Goal: Ask a question

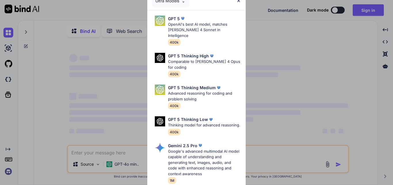
type textarea "x"
click at [239, 1] on img at bounding box center [238, 0] width 5 height 5
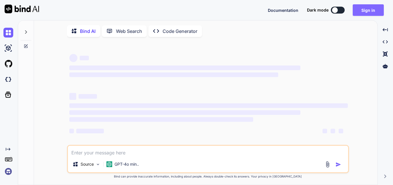
click at [375, 12] on button "Sign in" at bounding box center [368, 10] width 31 height 12
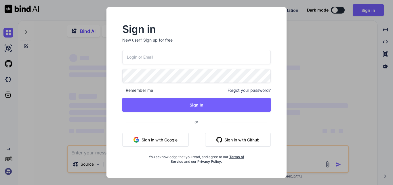
click at [157, 56] on input "email" at bounding box center [196, 57] width 149 height 14
type input "[EMAIL_ADDRESS][DOMAIN_NAME]"
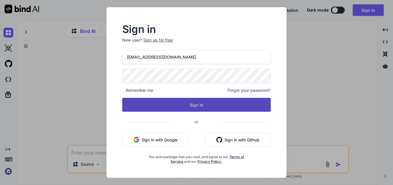
click at [184, 103] on button "Sign In" at bounding box center [196, 105] width 149 height 14
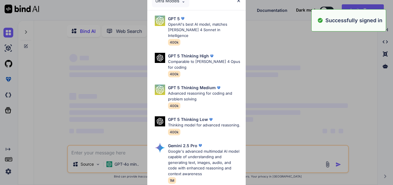
click at [238, 1] on img at bounding box center [238, 0] width 5 height 5
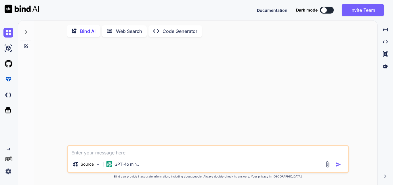
click at [27, 33] on icon at bounding box center [26, 32] width 5 height 5
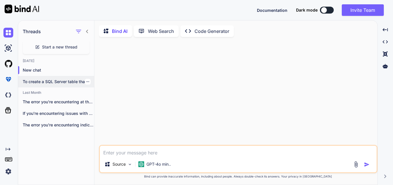
click at [52, 81] on p "To create a SQL Server table that..." at bounding box center [58, 82] width 71 height 6
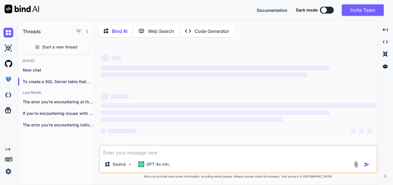
type textarea "x"
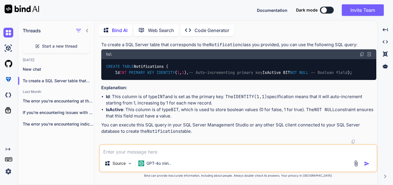
scroll to position [1504, 0]
click at [86, 31] on icon at bounding box center [87, 30] width 5 height 5
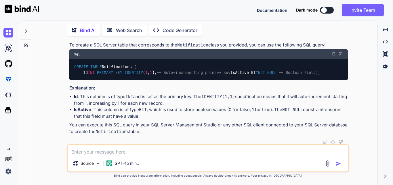
scroll to position [1556, 0]
click at [100, 155] on textarea at bounding box center [208, 150] width 280 height 10
type textarea "g"
type textarea "x"
type textarea "ge"
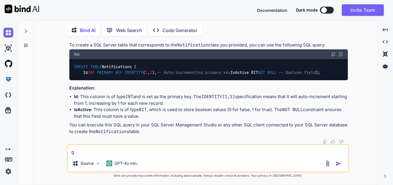
type textarea "x"
type textarea "get"
type textarea "x"
type textarea "gett"
type textarea "x"
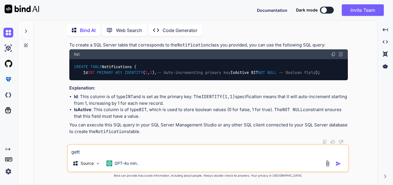
type textarea "getti"
type textarea "x"
type textarea "gettin"
type textarea "x"
type textarea "getting"
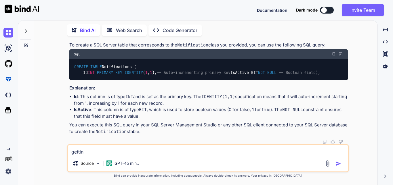
type textarea "x"
type textarea "getting"
type textarea "x"
type textarea "getting e"
type textarea "x"
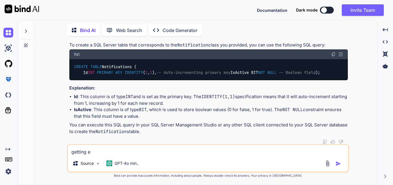
type textarea "getting er"
type textarea "x"
type textarea "getting err"
type textarea "x"
type textarea "getting erro"
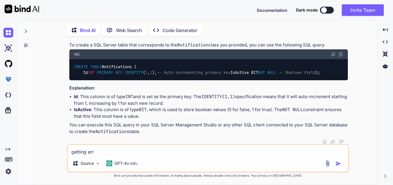
type textarea "x"
type textarea "getting error"
type textarea "x"
type textarea "getting error:"
type textarea "x"
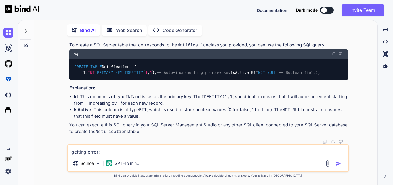
type textarea "getting error:"
type textarea "x"
paste textarea "InvalidOperationException: Error while validating the service descriptor 'Servi…"
type textarea "getting error: InvalidOperationException: Error while validating the service de…"
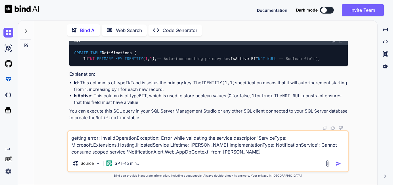
type textarea "x"
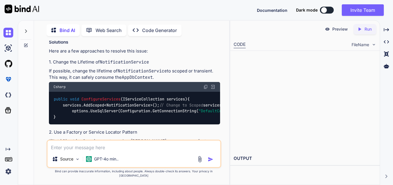
scroll to position [1962, 0]
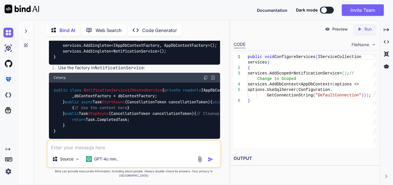
type textarea "x"
click at [96, 149] on textarea at bounding box center [134, 145] width 173 height 10
paste textarea "public void ConfigureServices(IServiceCollection services) { services.AddContro…"
type textarea "this is my services: public void ConfigureServices(IServiceCollection services)…"
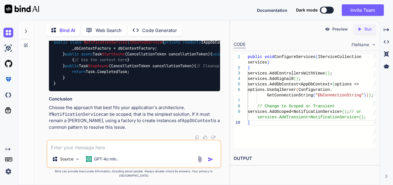
scroll to position [2725, 0]
click at [386, 28] on icon "Created with Pixso." at bounding box center [386, 29] width 5 height 5
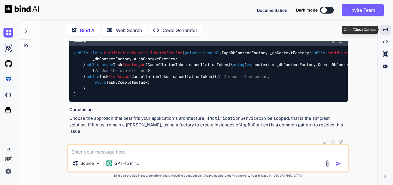
scroll to position [2407, 0]
copy code "AddScoped"
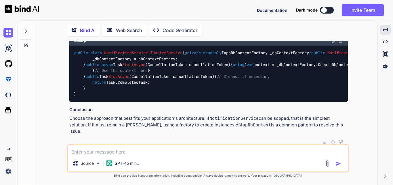
click at [132, 151] on textarea at bounding box center [208, 150] width 280 height 10
type textarea "after run how can i test notification feature?"
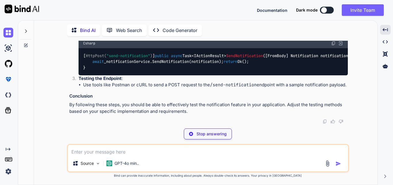
scroll to position [3405, 0]
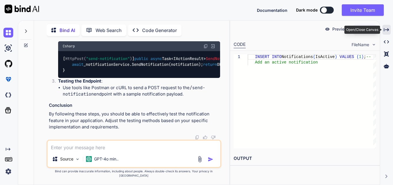
click at [384, 29] on icon "Created with Pixso." at bounding box center [386, 29] width 5 height 5
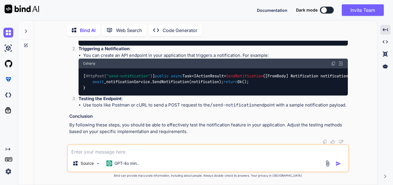
drag, startPoint x: 74, startPoint y: 86, endPoint x: 187, endPoint y: 87, distance: 112.9
copy code "INSERT INTO Notifications (IsActive) VALUES ( 1 );"
